Goal: Answer question/provide support: Share knowledge or assist other users

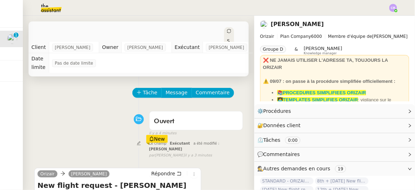
click at [231, 91] on div "Tâche Message Commentaire" at bounding box center [188, 96] width 110 height 17
click at [143, 88] on span "Tâche" at bounding box center [150, 92] width 15 height 8
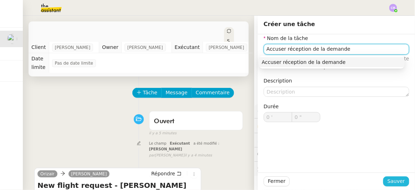
type input "Accuser réception de la demande"
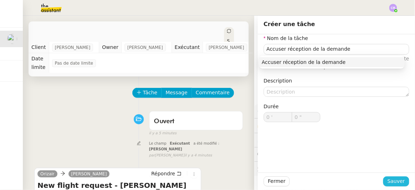
click at [387, 180] on span "Sauver" at bounding box center [395, 181] width 17 height 8
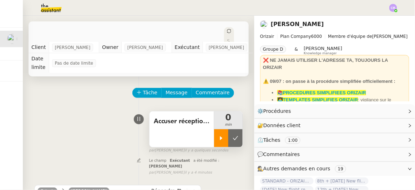
click at [218, 135] on icon at bounding box center [221, 138] width 6 height 6
click at [381, 110] on link "Modifier" at bounding box center [390, 111] width 20 height 8
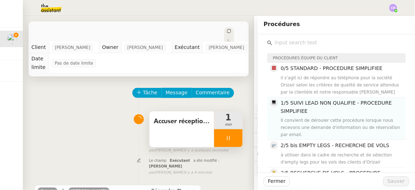
click at [306, 117] on div "Il convient de dérouler cette procédure lorsque nous recevons une demande d'inf…" at bounding box center [341, 127] width 120 height 21
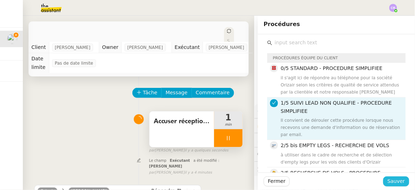
click at [388, 180] on span "Sauver" at bounding box center [395, 181] width 17 height 8
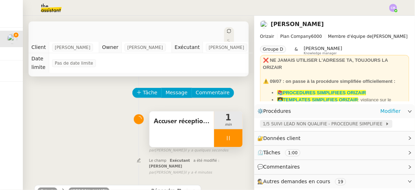
click at [290, 125] on span "1/5 SUIVI LEAD NON QUALIFIE - PROCEDURE SIMPLIFIEE" at bounding box center [324, 123] width 122 height 7
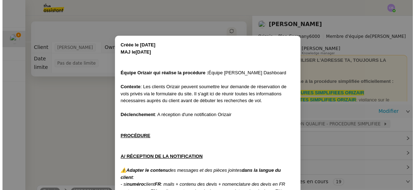
scroll to position [170, 0]
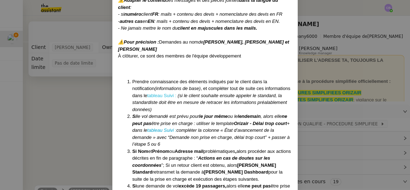
click at [147, 95] on link "tableau Suivi :" at bounding box center [161, 95] width 29 height 5
click at [88, 113] on nz-modal-container "Créée le [DATE] MAJ le [DATE] Équipe Orizair qui réalise la procédure : Équipe …" at bounding box center [205, 95] width 410 height 190
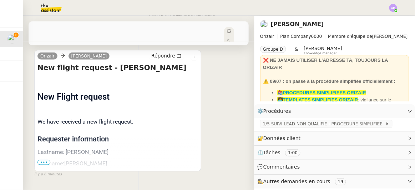
scroll to position [145, 0]
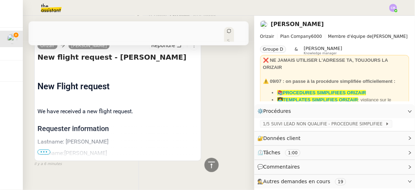
click at [43, 149] on span "•••" at bounding box center [43, 151] width 13 height 5
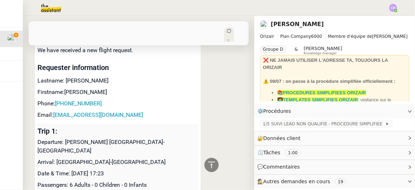
scroll to position [201, 0]
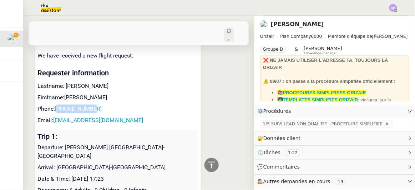
drag, startPoint x: 95, startPoint y: 96, endPoint x: 60, endPoint y: 93, distance: 35.4
click at [60, 104] on p "Phone: [PHONE_NUMBER]" at bounding box center [117, 108] width 160 height 9
copy link "34633137004"
drag, startPoint x: 119, startPoint y: 106, endPoint x: 55, endPoint y: 107, distance: 64.2
click at [55, 116] on p "Email: [EMAIL_ADDRESS][DOMAIN_NAME]" at bounding box center [117, 120] width 160 height 9
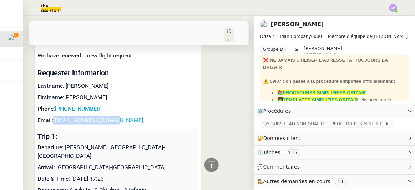
copy link "[EMAIL_ADDRESS][DOMAIN_NAME]"
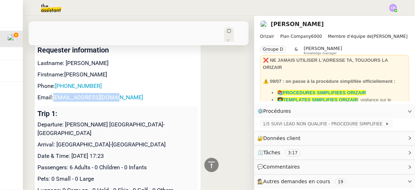
scroll to position [225, 0]
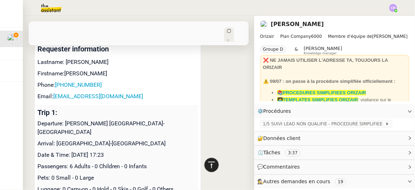
click at [207, 165] on icon at bounding box center [211, 164] width 9 height 9
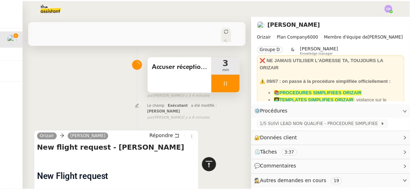
scroll to position [0, 0]
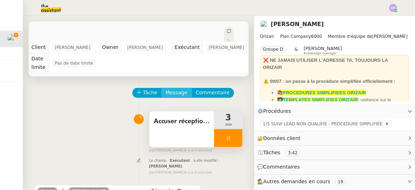
click at [166, 88] on span "Message" at bounding box center [176, 92] width 22 height 8
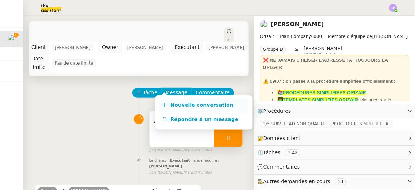
click at [181, 103] on span "Nouvelle conversation" at bounding box center [201, 105] width 63 height 6
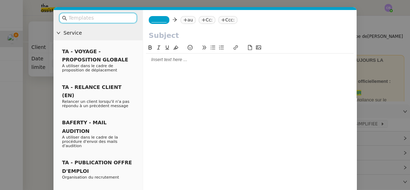
click at [123, 20] on input "text" at bounding box center [100, 18] width 64 height 8
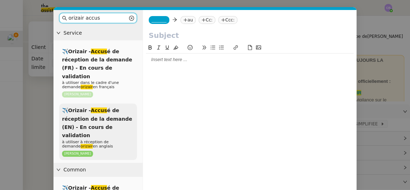
type input "orizair accus"
click at [108, 110] on span "✈️Orizair - Accus é de réception de la demande (EN) - En cours de validation" at bounding box center [97, 122] width 70 height 31
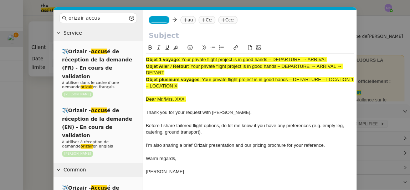
drag, startPoint x: 330, startPoint y: 57, endPoint x: 182, endPoint y: 55, distance: 148.3
click at [182, 55] on div "Objet 1 voyage : Your private flight project is in good hands – DEPARTURE → ARR…" at bounding box center [250, 118] width 208 height 131
copy span "Your private flight project is in good hands – DEPARTURE → ARRIVAL"
click at [178, 36] on input "text" at bounding box center [250, 35] width 202 height 11
paste input "Your private flight project is in good hands – DEPARTURE → ARRIVAL"
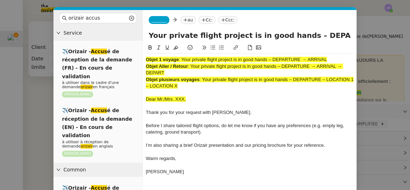
scroll to position [0, 31]
type input "Your private flight project is in good hands – DEPARTURE → ARRIVAL"
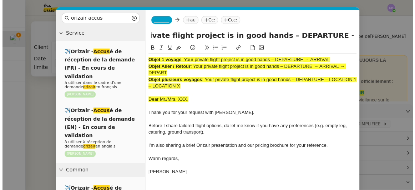
scroll to position [0, 0]
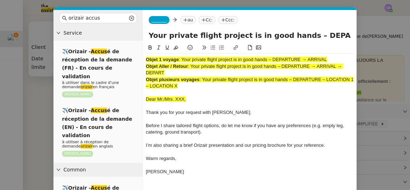
drag, startPoint x: 192, startPoint y: 88, endPoint x: 147, endPoint y: 59, distance: 53.5
click at [147, 59] on div "Objet 1 voyage : Your private flight project is in good hands – DEPARTURE → ARR…" at bounding box center [250, 118] width 208 height 131
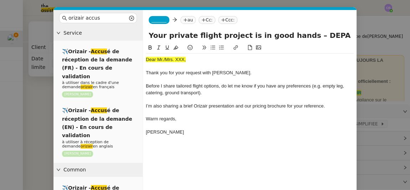
click at [44, 83] on nz-modal-container "orizair accus Service ✈️Orizair - Accus é de réception de la demande (FR) - En …" at bounding box center [205, 95] width 410 height 190
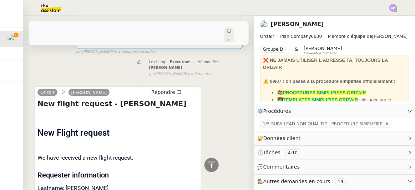
scroll to position [261, 0]
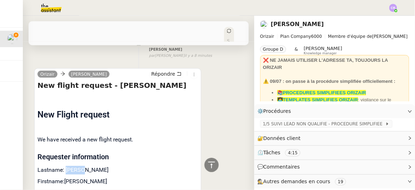
drag, startPoint x: 78, startPoint y: 155, endPoint x: 65, endPoint y: 154, distance: 13.6
click at [65, 166] on p "Lastname: [PERSON_NAME]" at bounding box center [117, 170] width 160 height 9
copy p "Ortola"
click at [209, 169] on icon at bounding box center [211, 164] width 9 height 9
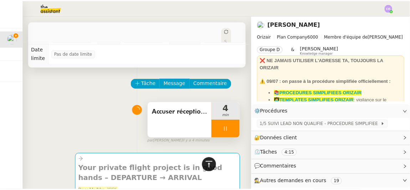
scroll to position [0, 0]
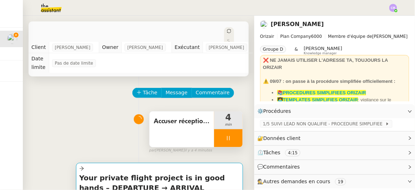
click at [170, 176] on h4 "Your private flight project is in good hands – DEPARTURE → ARRIVAL" at bounding box center [159, 183] width 160 height 20
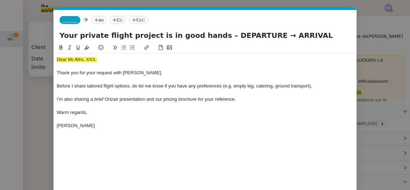
scroll to position [0, 42]
drag, startPoint x: 95, startPoint y: 60, endPoint x: 68, endPoint y: 57, distance: 26.9
click at [68, 57] on span "Dear Mr./Mrs. XXX," at bounding box center [77, 59] width 40 height 5
drag, startPoint x: 100, startPoint y: 63, endPoint x: 56, endPoint y: 58, distance: 44.1
click at [57, 58] on div "Dear Mr./Mrs. XXX, Thank you for your request with [PERSON_NAME]. Before I shar…" at bounding box center [205, 92] width 297 height 78
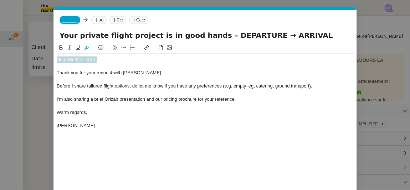
click at [85, 48] on icon at bounding box center [86, 48] width 5 height 4
click at [94, 58] on div "Dear Mr./Mrs. XXX," at bounding box center [205, 59] width 297 height 6
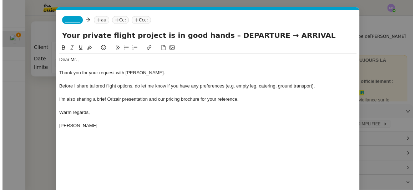
scroll to position [0, 0]
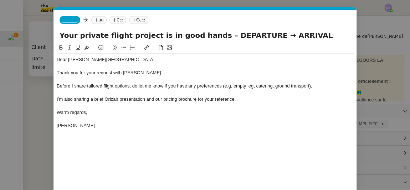
click at [161, 73] on div "Thank you for your request with [PERSON_NAME]." at bounding box center [205, 73] width 297 height 6
click at [47, 87] on nz-modal-container "orizair accus Service ✈️Orizair - Accus é de réception de la demande (FR) - En …" at bounding box center [205, 95] width 410 height 190
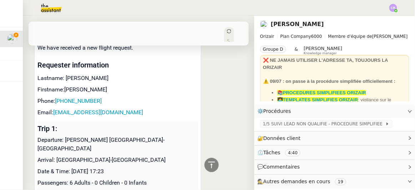
scroll to position [370, 0]
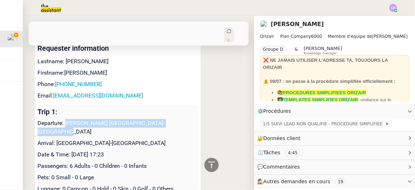
drag, startPoint x: 172, startPoint y: 107, endPoint x: 66, endPoint y: 107, distance: 105.9
click at [66, 119] on p "Departure: [PERSON_NAME] [GEOGRAPHIC_DATA]-[GEOGRAPHIC_DATA]" at bounding box center [117, 127] width 160 height 17
copy p "[PERSON_NAME] [GEOGRAPHIC_DATA]-[GEOGRAPHIC_DATA]"
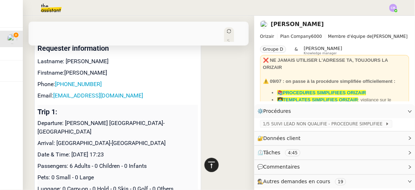
click at [210, 162] on icon at bounding box center [211, 164] width 7 height 6
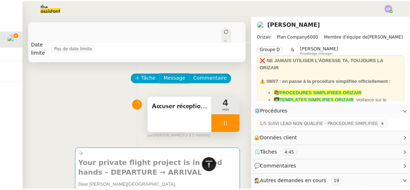
scroll to position [0, 0]
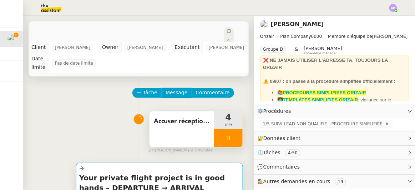
click at [172, 175] on h4 "Your private flight project is in good hands – DEPARTURE → ARRIVAL" at bounding box center [159, 183] width 160 height 20
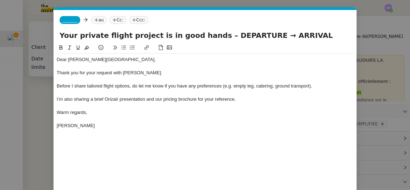
scroll to position [0, 42]
drag, startPoint x: 249, startPoint y: 34, endPoint x: 212, endPoint y: 34, distance: 37.4
click at [212, 34] on input "Your private flight project is in good hands – DEPARTURE → ARRIVAL" at bounding box center [205, 35] width 291 height 11
paste input "[PERSON_NAME] [GEOGRAPHIC_DATA]-[GEOGRAPHIC_DATA]"
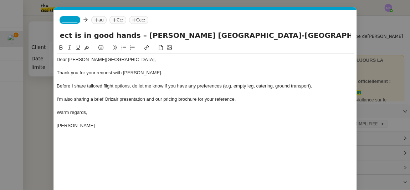
scroll to position [0, 94]
type input "Your private flight project is in good hands – [PERSON_NAME] [GEOGRAPHIC_DATA]-…"
click at [68, 19] on span "_______" at bounding box center [69, 19] width 15 height 5
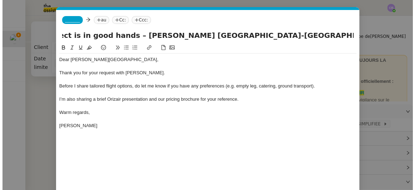
scroll to position [0, 0]
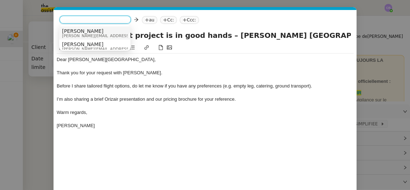
click at [81, 31] on span "[PERSON_NAME]" at bounding box center [112, 31] width 101 height 6
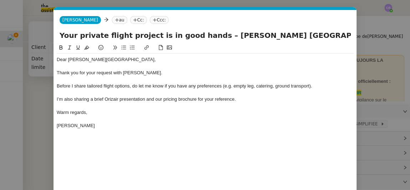
click at [47, 81] on nz-modal-container "orizair accus Service ✈️Orizair - Accus é de réception de la demande (FR) - En …" at bounding box center [205, 95] width 410 height 190
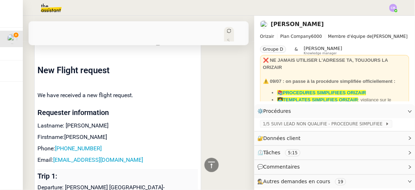
scroll to position [319, 0]
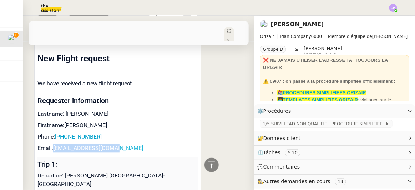
drag, startPoint x: 119, startPoint y: 135, endPoint x: 55, endPoint y: 135, distance: 64.2
click at [55, 144] on p "Email: [EMAIL_ADDRESS][DOMAIN_NAME]" at bounding box center [117, 148] width 160 height 9
copy link "[EMAIL_ADDRESS][DOMAIN_NAME]"
click at [207, 165] on icon at bounding box center [211, 164] width 9 height 9
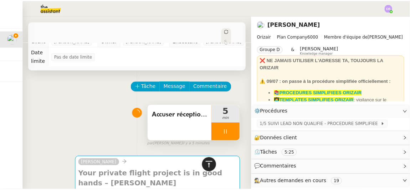
scroll to position [0, 0]
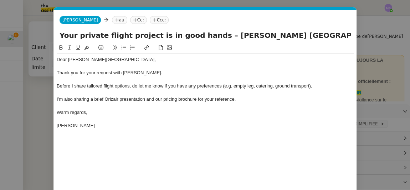
scroll to position [0, 42]
click at [112, 19] on nz-tag "au" at bounding box center [119, 20] width 15 height 8
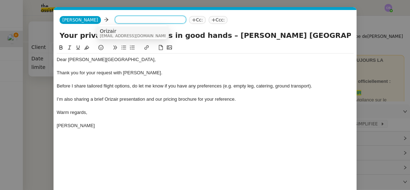
paste input "[EMAIL_ADDRESS][DOMAIN_NAME]"
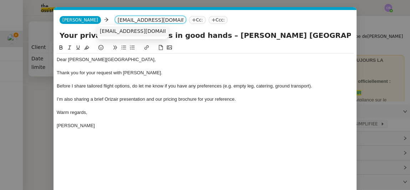
type input "[EMAIL_ADDRESS][DOMAIN_NAME]"
click at [118, 29] on span "[EMAIL_ADDRESS][DOMAIN_NAME]" at bounding box center [143, 31] width 87 height 6
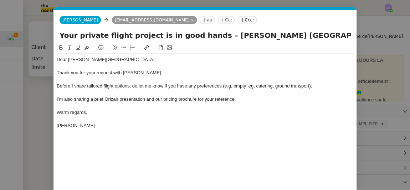
click at [237, 19] on nz-tag "Ccc:" at bounding box center [246, 20] width 19 height 8
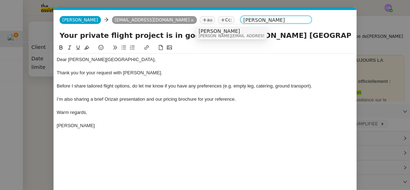
type input "[PERSON_NAME]"
click at [223, 32] on span "[PERSON_NAME]" at bounding box center [249, 31] width 101 height 6
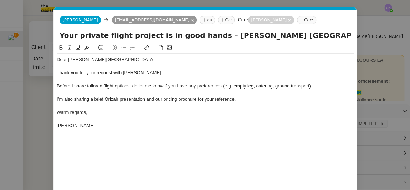
click at [195, 70] on div "Thank you for your request with [PERSON_NAME]." at bounding box center [205, 73] width 297 height 6
click at [203, 142] on div "Dear [PERSON_NAME], Thank you for your request with [PERSON_NAME]. Before I sha…" at bounding box center [205, 128] width 297 height 170
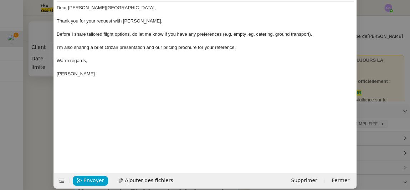
scroll to position [58, 0]
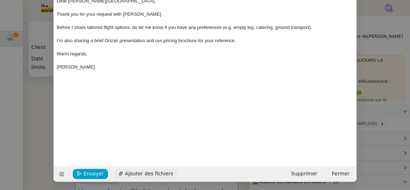
click at [155, 173] on span "Ajouter des fichiers" at bounding box center [149, 173] width 48 height 8
click at [271, 88] on div "Dear [PERSON_NAME], Thank you for your request with [PERSON_NAME]. Before I sha…" at bounding box center [205, 60] width 297 height 150
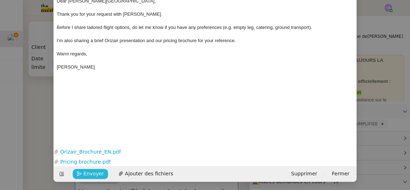
click at [94, 173] on span "Envoyer" at bounding box center [93, 173] width 20 height 8
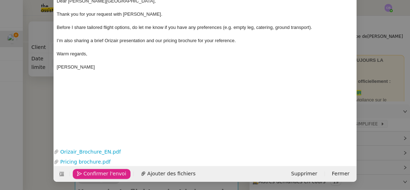
click at [94, 173] on span "Confirmer l'envoi" at bounding box center [104, 173] width 43 height 8
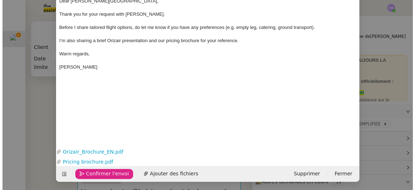
scroll to position [51, 0]
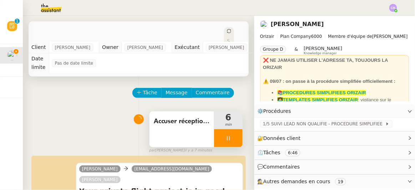
click at [214, 132] on div at bounding box center [228, 138] width 29 height 18
click at [232, 135] on icon at bounding box center [235, 138] width 6 height 6
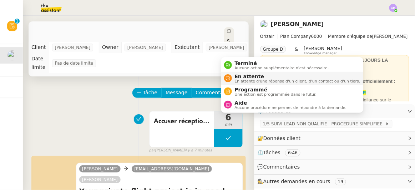
click at [239, 76] on span "En attente" at bounding box center [297, 76] width 125 height 6
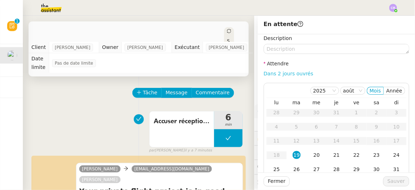
click at [268, 74] on link "Dans 2 jours ouvrés" at bounding box center [288, 74] width 50 height 6
type input "07:00"
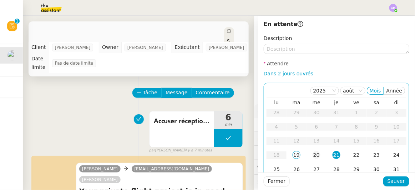
click at [312, 155] on div "20" at bounding box center [316, 155] width 8 height 8
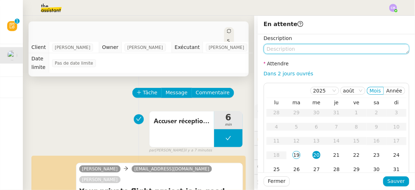
click at [287, 50] on textarea at bounding box center [335, 49] width 145 height 10
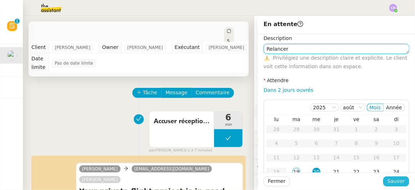
type textarea "Relancer"
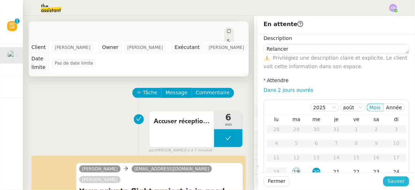
click at [394, 181] on span "Sauver" at bounding box center [395, 181] width 17 height 8
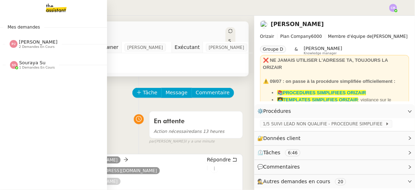
click at [24, 45] on span "2 demandes en cours" at bounding box center [37, 47] width 36 height 4
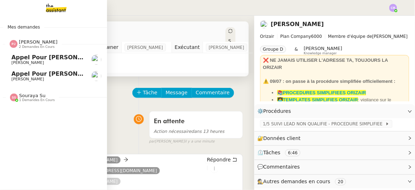
click at [24, 45] on span "2 demandes en cours" at bounding box center [37, 47] width 36 height 4
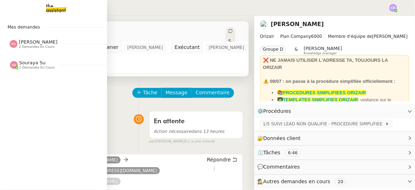
click at [24, 66] on span "1 demandes en cours" at bounding box center [37, 68] width 36 height 4
